Goal: Transaction & Acquisition: Book appointment/travel/reservation

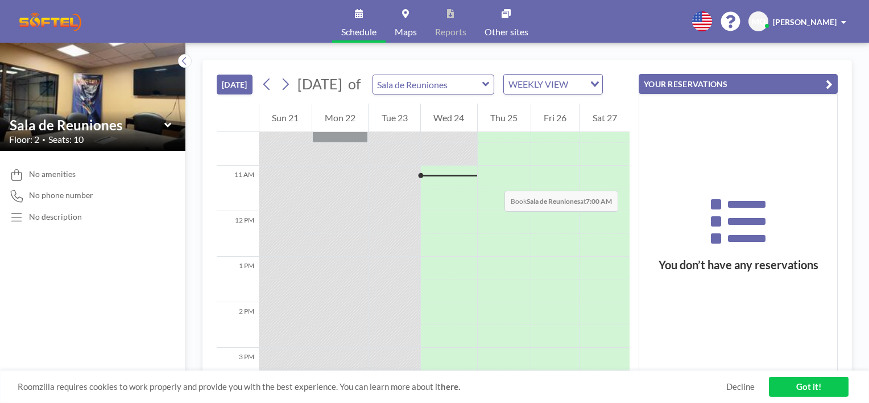
scroll to position [478, 0]
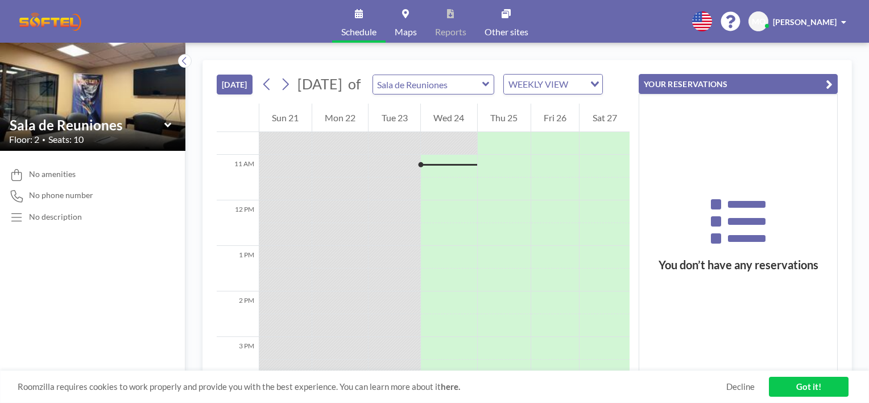
click at [451, 175] on div at bounding box center [449, 166] width 56 height 23
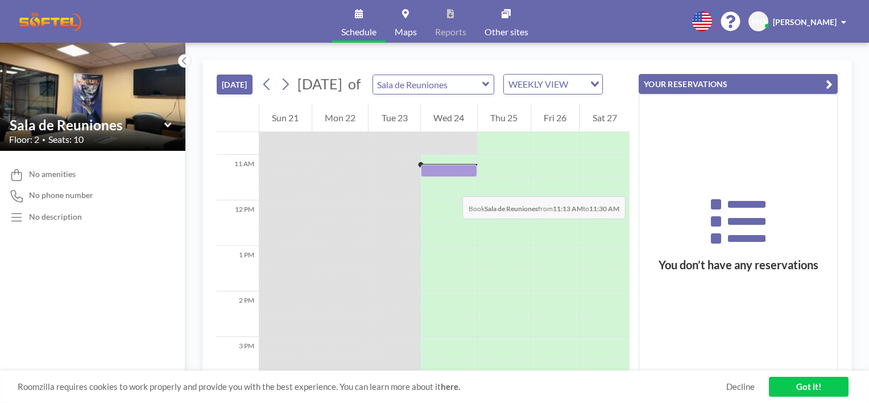
click at [452, 176] on div at bounding box center [449, 170] width 56 height 12
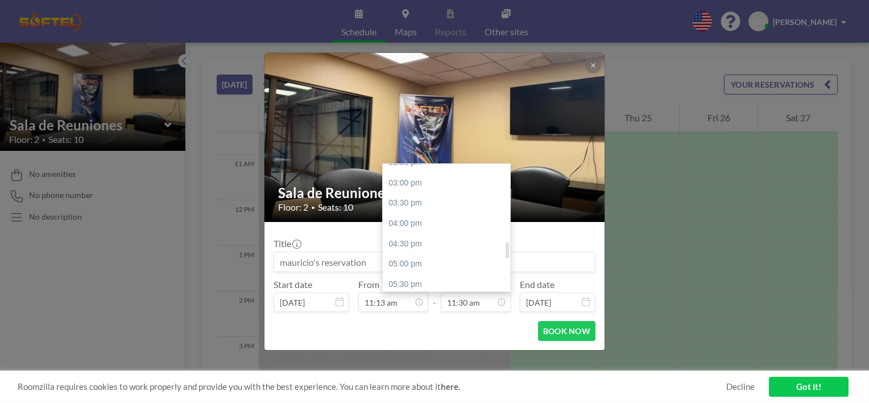
scroll to position [466, 0]
click at [421, 269] on div "02:00 pm" at bounding box center [449, 275] width 133 height 20
type input "02:00 pm"
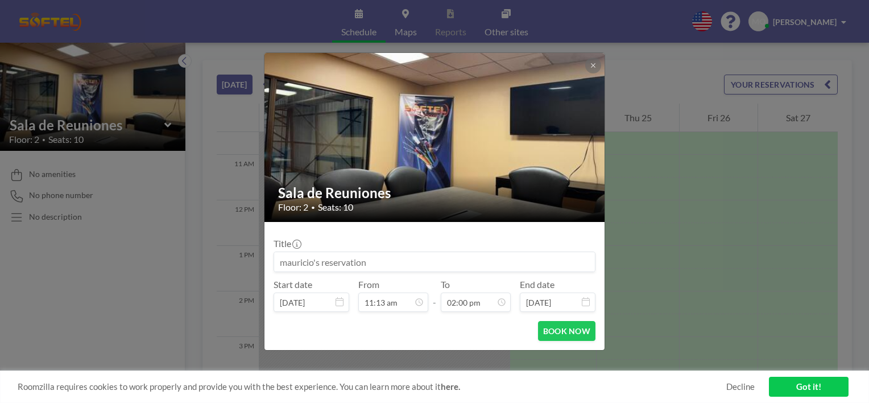
click at [417, 268] on input at bounding box center [434, 261] width 321 height 19
type input "Claro VTR"
click at [565, 336] on button "BOOK NOW" at bounding box center [566, 331] width 57 height 20
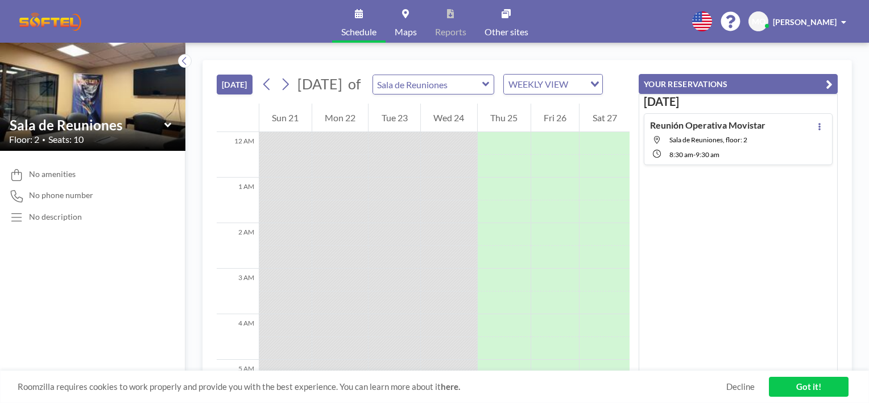
scroll to position [341, 0]
